Goal: Transaction & Acquisition: Subscribe to service/newsletter

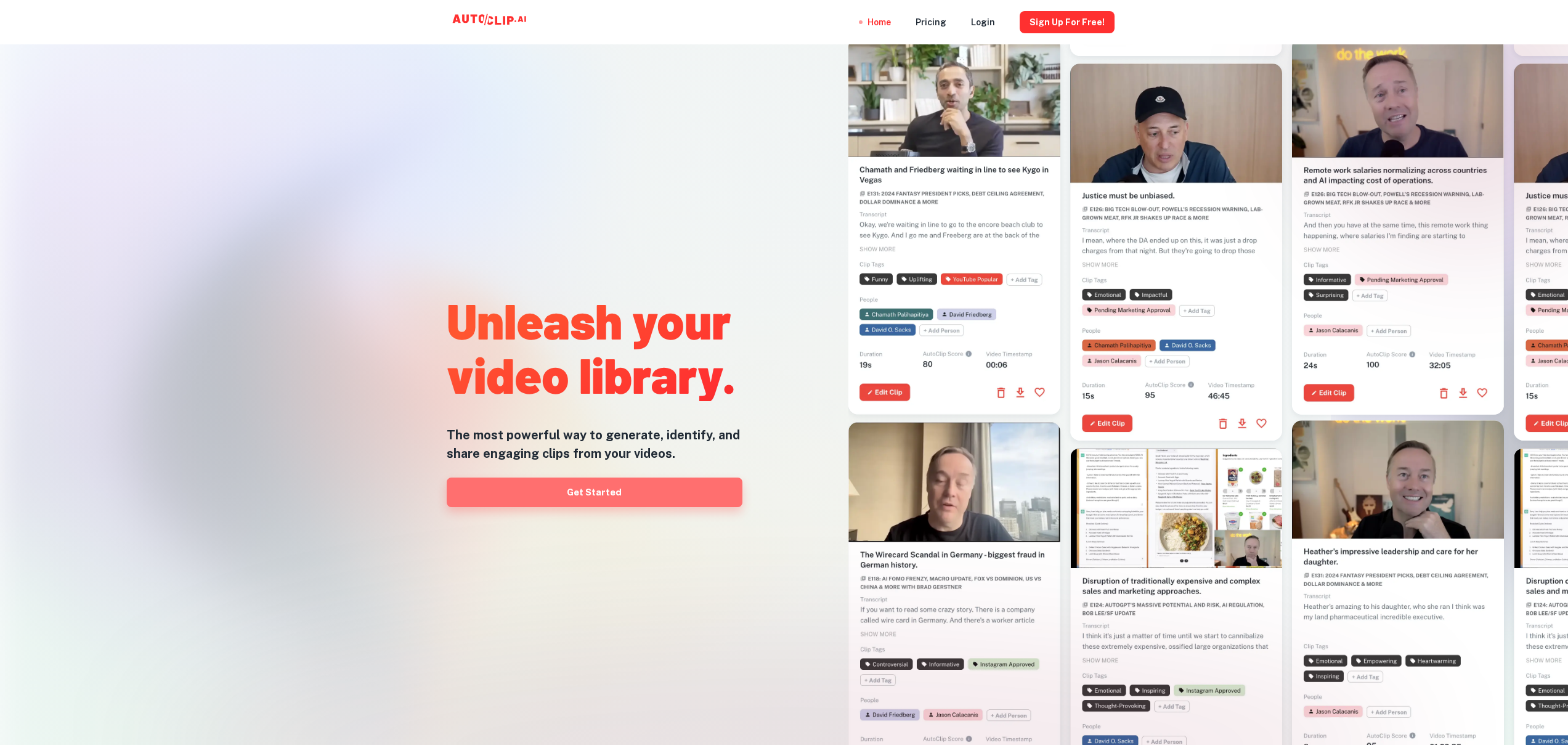
click at [633, 492] on link "Get Started" at bounding box center [595, 492] width 296 height 30
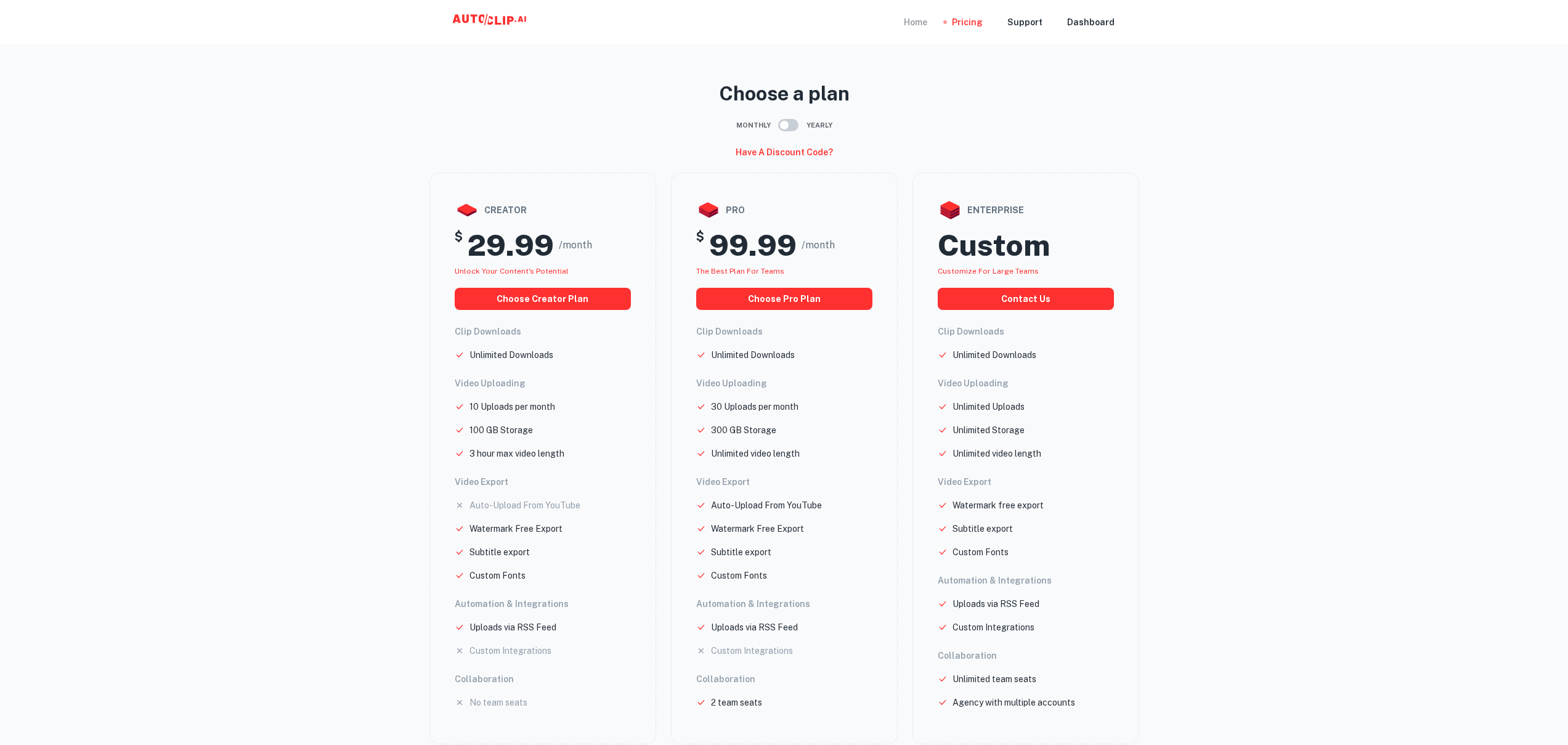
click at [927, 35] on div "Home" at bounding box center [916, 22] width 24 height 45
